Goal: Task Accomplishment & Management: Use online tool/utility

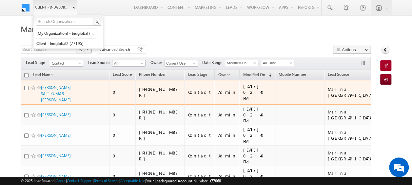
checkbox input "false"
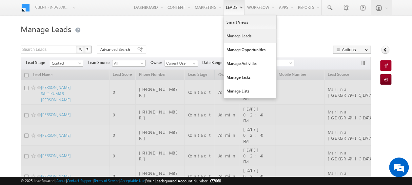
click at [243, 36] on link "Manage Leads" at bounding box center [250, 36] width 52 height 14
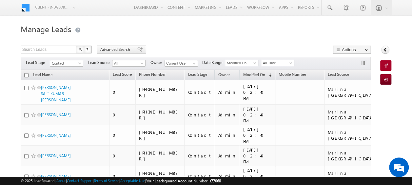
click at [112, 50] on span "Advanced Search" at bounding box center [116, 50] width 32 height 6
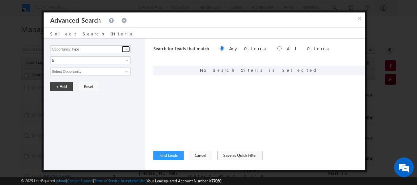
click at [129, 49] on span at bounding box center [126, 49] width 5 height 5
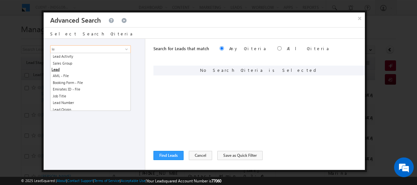
type input "l"
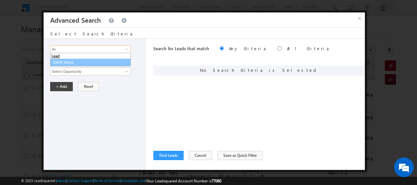
click at [66, 60] on link "DNCR Status" at bounding box center [90, 63] width 81 height 8
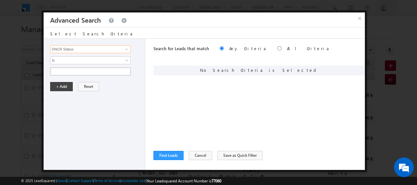
type input "DNCR Status"
click at [91, 71] on input "text" at bounding box center [90, 72] width 81 height 8
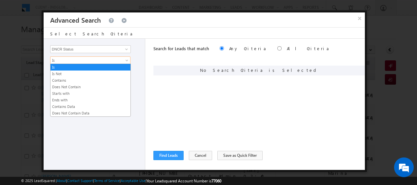
click at [129, 59] on span at bounding box center [127, 61] width 5 height 5
click at [85, 72] on link "Is Not" at bounding box center [90, 74] width 80 height 6
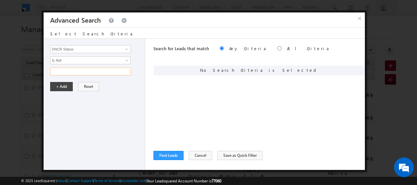
click at [83, 74] on input "text" at bounding box center [90, 72] width 81 height 8
type input "Blocked"
click at [53, 85] on button "+ Add" at bounding box center [61, 86] width 23 height 9
click at [164, 152] on button "Find Leads" at bounding box center [168, 155] width 30 height 9
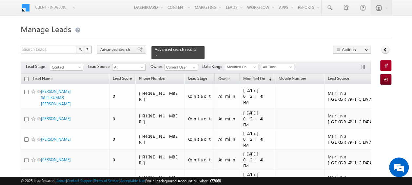
click at [124, 50] on span "Advanced Search" at bounding box center [116, 50] width 32 height 6
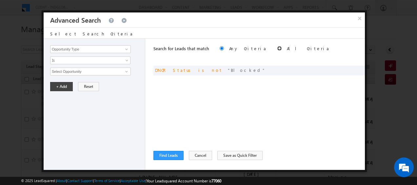
click at [277, 49] on input "radio" at bounding box center [279, 48] width 4 height 4
radio input "true"
click at [175, 151] on button "Find Leads" at bounding box center [168, 155] width 30 height 9
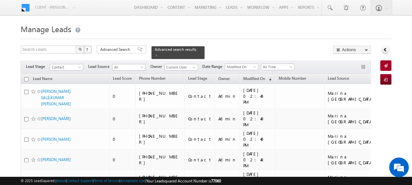
click at [24, 77] on input "checkbox" at bounding box center [26, 79] width 4 height 4
checkbox input "true"
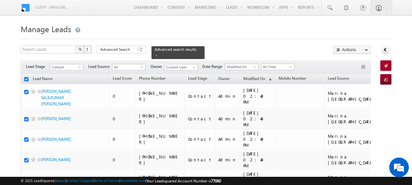
checkbox input "true"
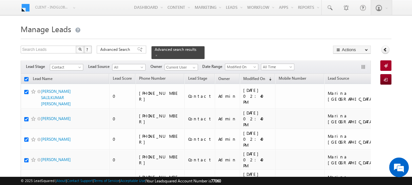
checkbox input "true"
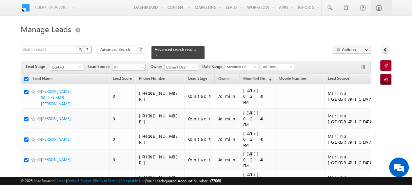
checkbox input "true"
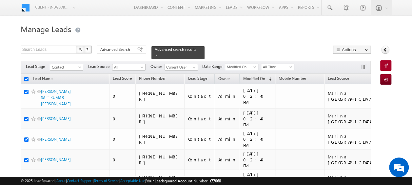
checkbox input "true"
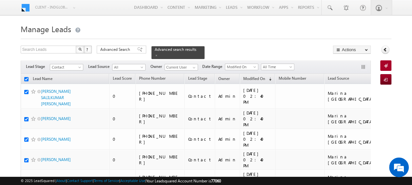
checkbox input "true"
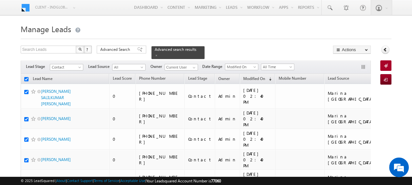
checkbox input "true"
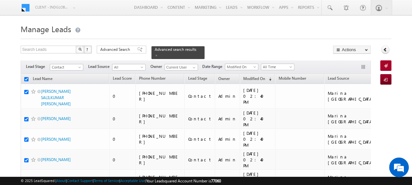
checkbox input "true"
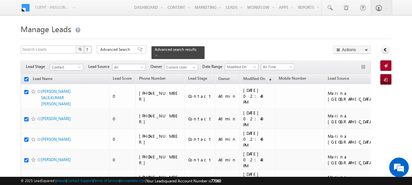
checkbox input "true"
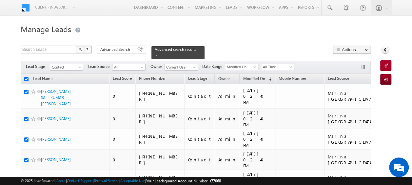
checkbox input "true"
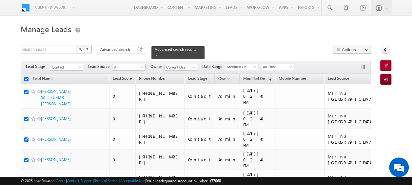
checkbox input "true"
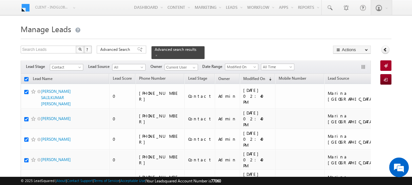
checkbox input "true"
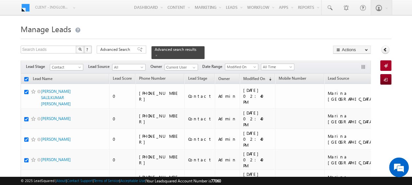
checkbox input "true"
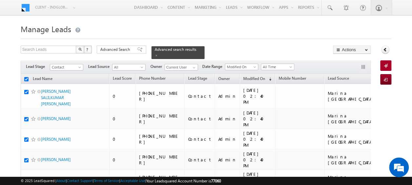
checkbox input "true"
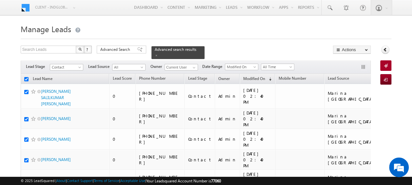
checkbox input "true"
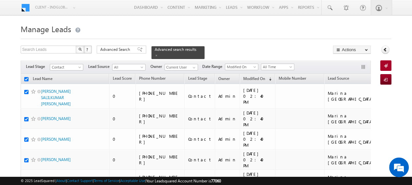
checkbox input "true"
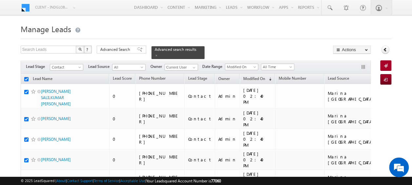
checkbox input "true"
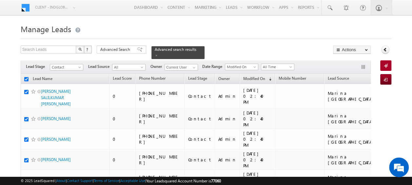
checkbox input "true"
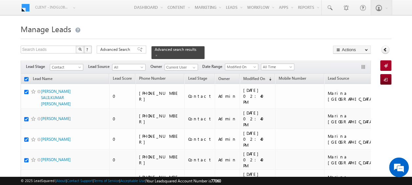
checkbox input "true"
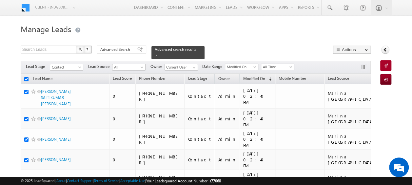
checkbox input "true"
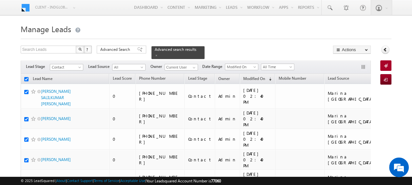
checkbox input "true"
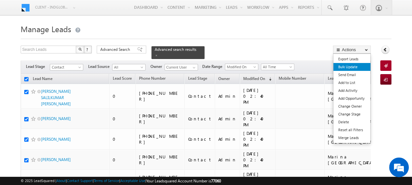
click at [354, 64] on link "Bulk Update" at bounding box center [351, 67] width 37 height 8
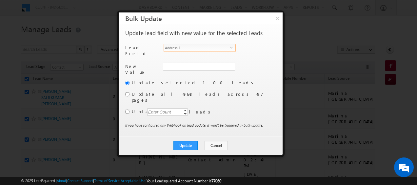
click at [230, 47] on span "select" at bounding box center [232, 47] width 5 height 3
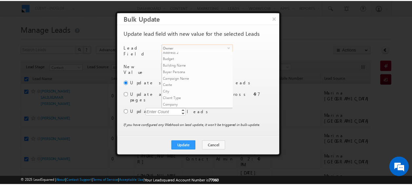
scroll to position [249, 0]
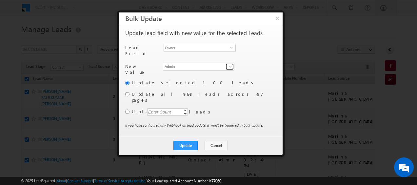
click at [230, 64] on span at bounding box center [230, 66] width 5 height 5
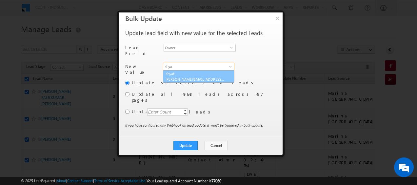
click at [186, 73] on link "Khyati [EMAIL_ADDRESS][DOMAIN_NAME]" at bounding box center [198, 76] width 71 height 12
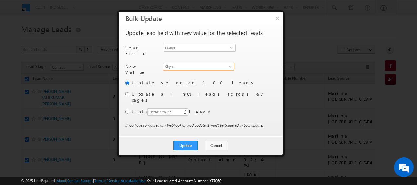
type input "Khyati"
click at [126, 109] on input "radio" at bounding box center [127, 111] width 4 height 4
radio input "true"
click at [159, 108] on div "Enter Count" at bounding box center [159, 112] width 25 height 8
type input "200"
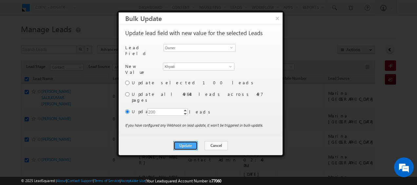
click at [183, 141] on button "Update" at bounding box center [185, 145] width 24 height 9
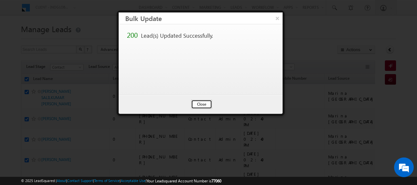
click at [202, 103] on button "Close" at bounding box center [201, 104] width 21 height 9
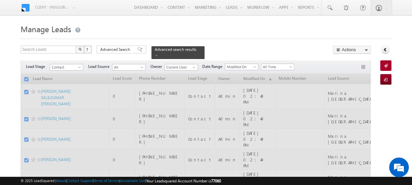
checkbox input "false"
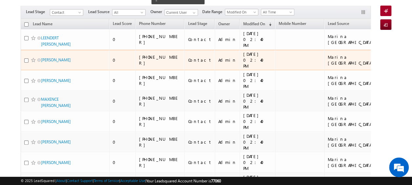
scroll to position [0, 0]
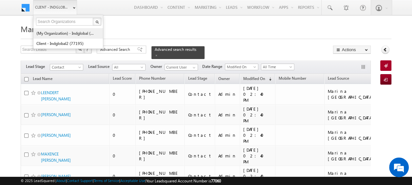
click at [70, 35] on link "(My Organization) - indglobal (48060)" at bounding box center [66, 33] width 60 height 10
